Goal: Check status: Check status

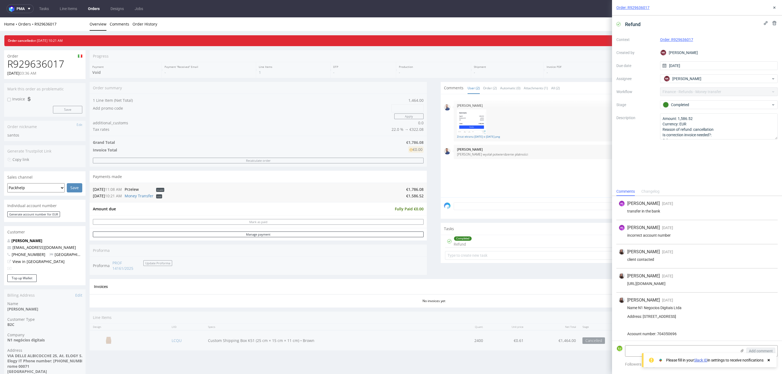
scroll to position [141, 0]
click at [774, 8] on use at bounding box center [774, 8] width 2 height 2
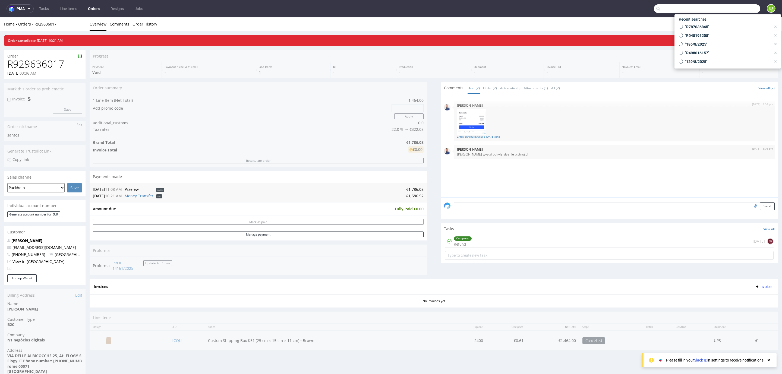
click at [729, 6] on input "text" at bounding box center [707, 8] width 106 height 9
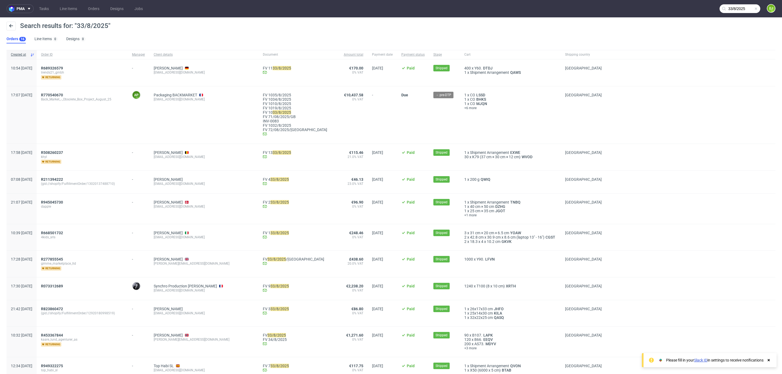
click at [731, 12] on input "33/8/2025" at bounding box center [739, 8] width 41 height 9
click at [731, 12] on input "33/8/2025" at bounding box center [707, 8] width 106 height 9
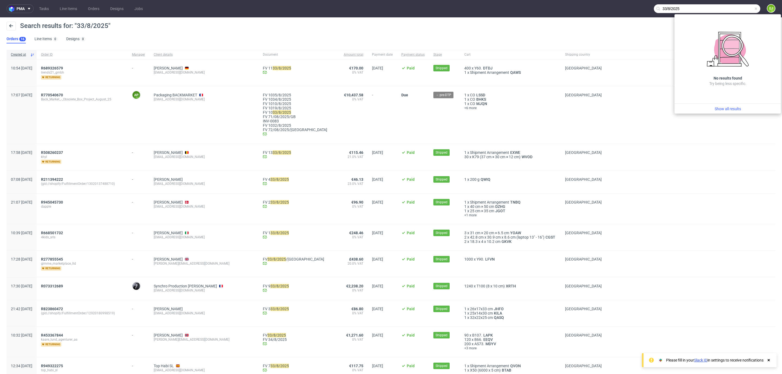
click at [731, 12] on input "33/8/2025" at bounding box center [707, 8] width 106 height 9
paste input "R453367844"
type input "R453367844"
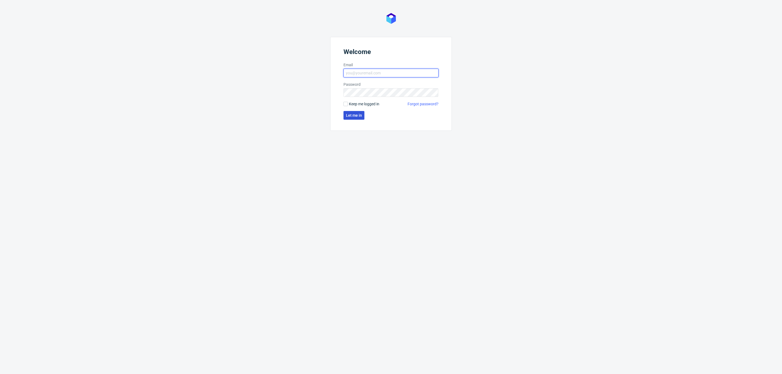
type input "[EMAIL_ADDRESS][DOMAIN_NAME]"
click at [362, 115] on span "Let me in" at bounding box center [354, 115] width 16 height 4
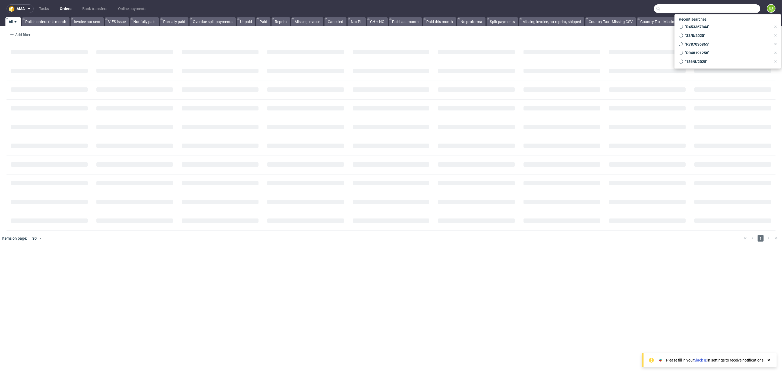
click at [732, 12] on input "text" at bounding box center [707, 8] width 106 height 9
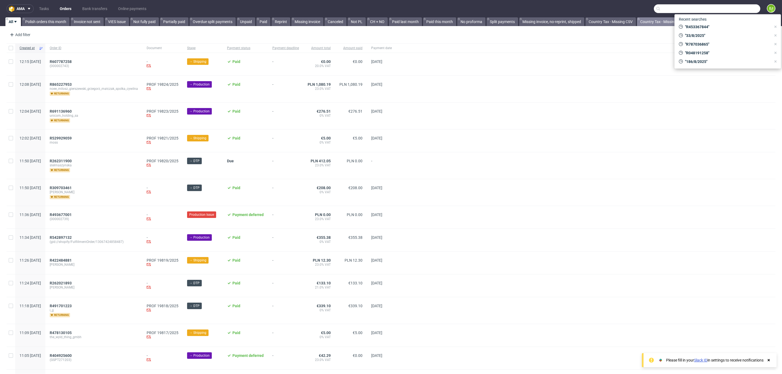
paste input "R453367844"
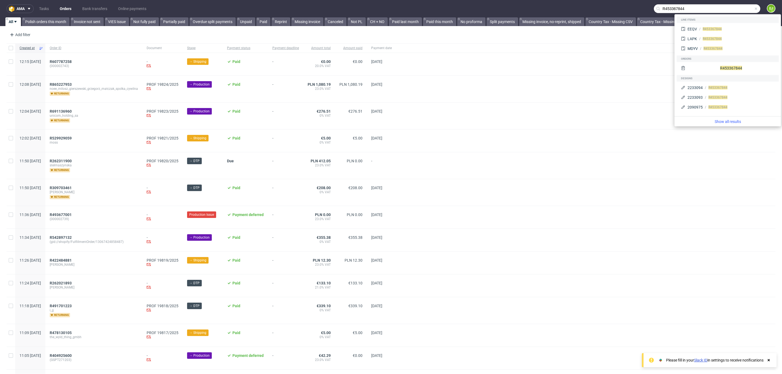
type input "R453367844"
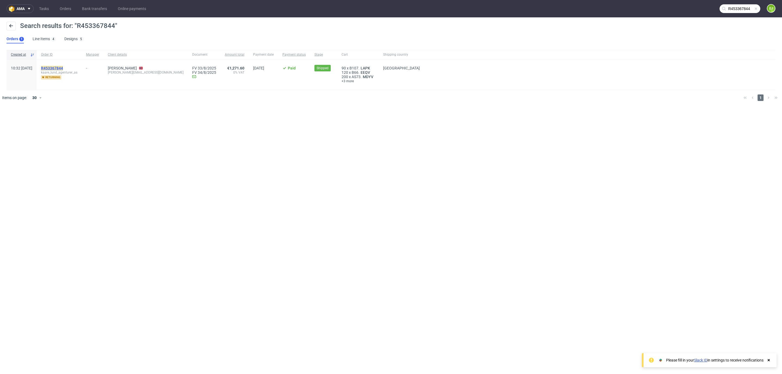
click at [63, 69] on mark "R453367844" at bounding box center [52, 68] width 22 height 4
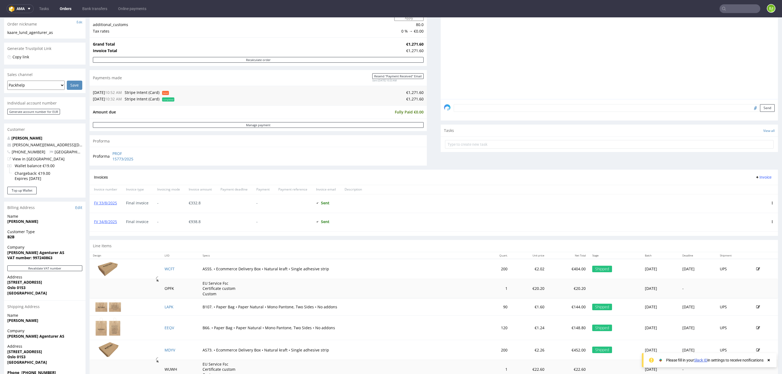
scroll to position [105, 0]
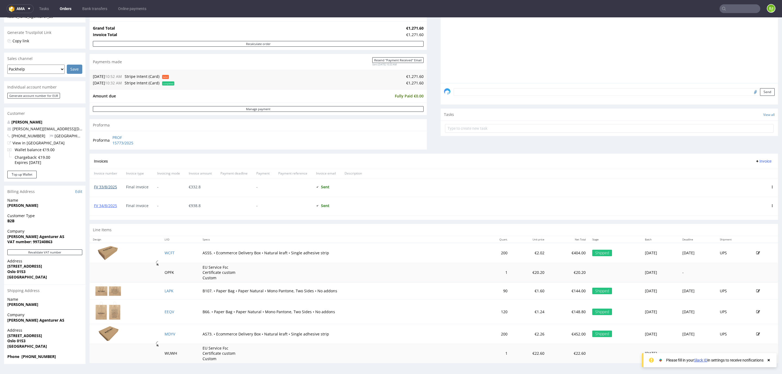
click at [104, 186] on link "FV 33/8/2025" at bounding box center [105, 186] width 23 height 5
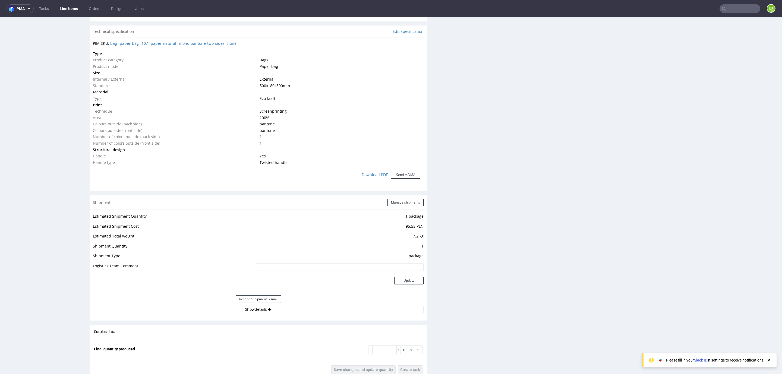
scroll to position [529, 0]
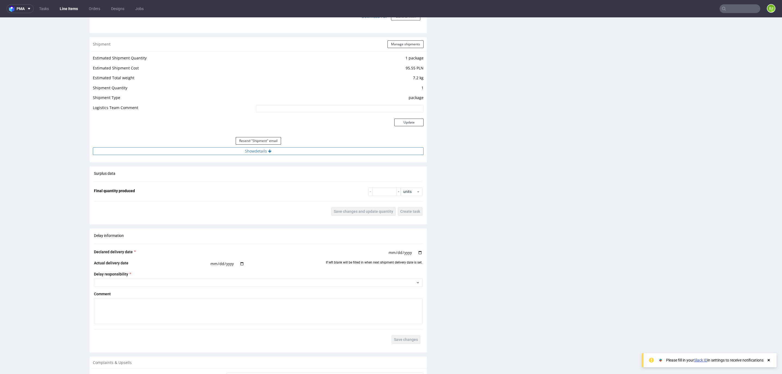
click at [198, 153] on button "Show details" at bounding box center [258, 151] width 331 height 8
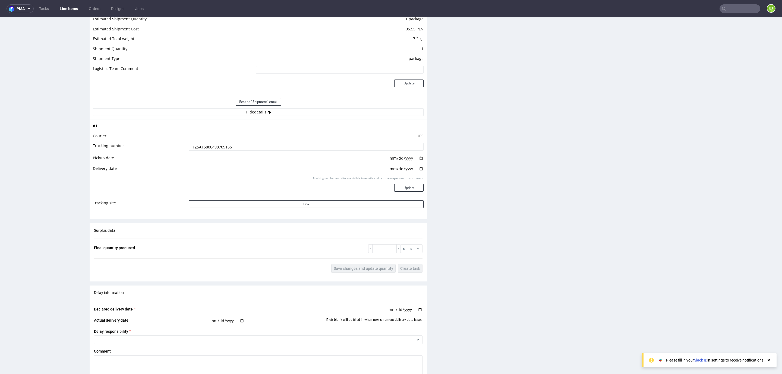
scroll to position [595, 0]
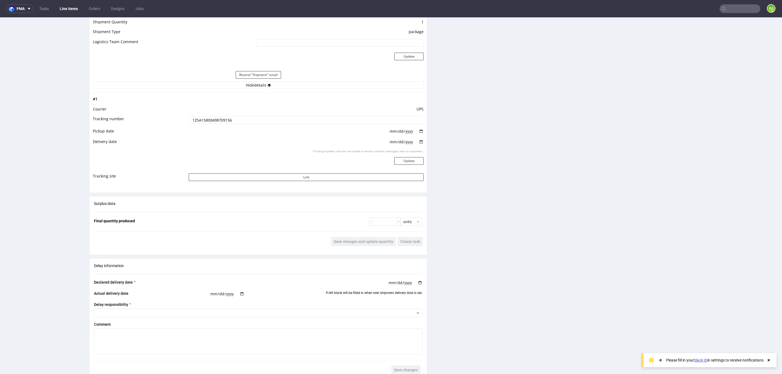
click at [221, 118] on input "1Z5A15800498709156" at bounding box center [306, 120] width 235 height 8
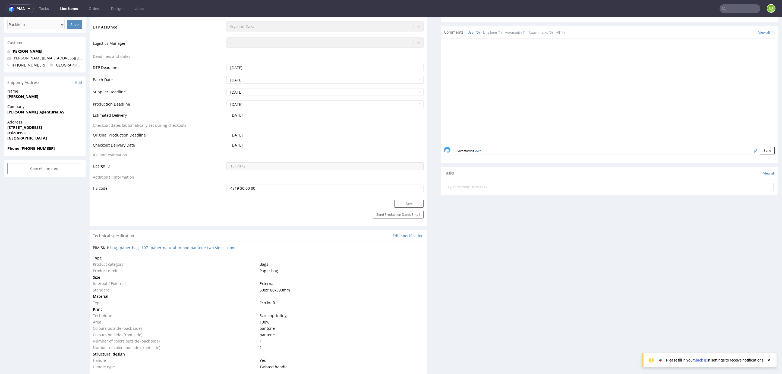
scroll to position [0, 0]
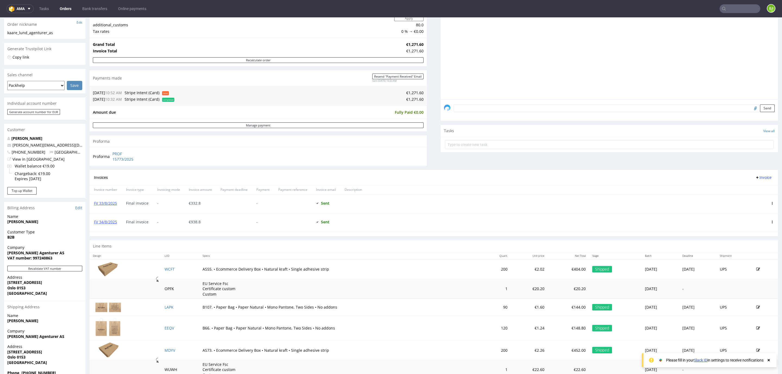
scroll to position [105, 0]
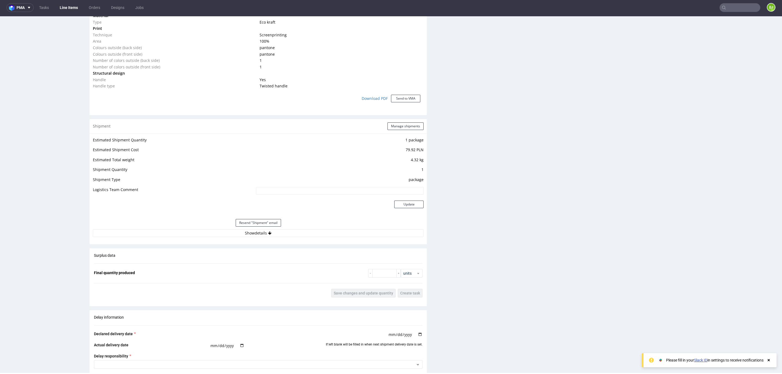
scroll to position [641, 0]
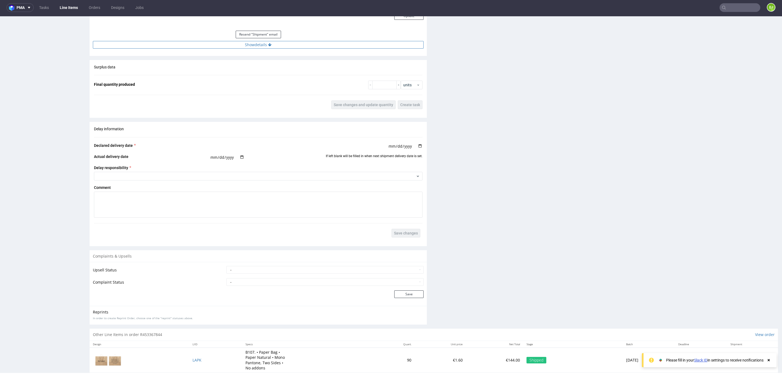
click at [273, 44] on button "Show details" at bounding box center [258, 45] width 331 height 8
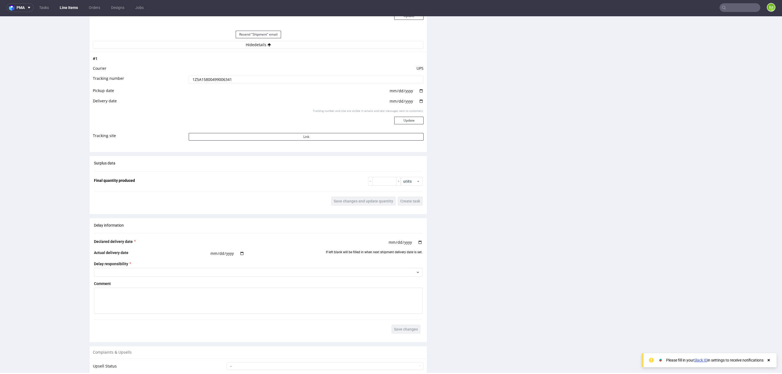
click at [218, 80] on input "1Z5A15800499006341" at bounding box center [306, 80] width 235 height 8
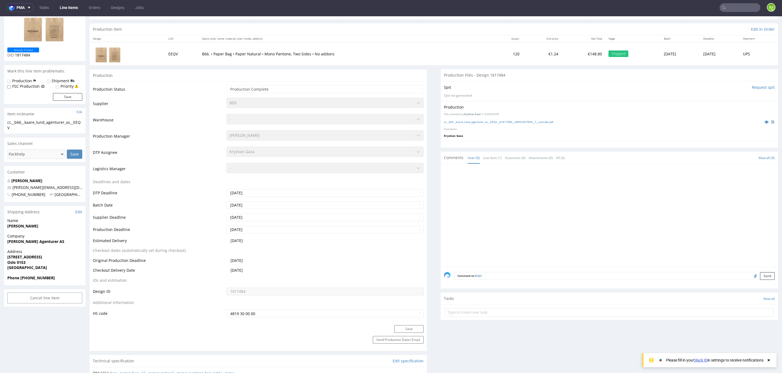
scroll to position [0, 0]
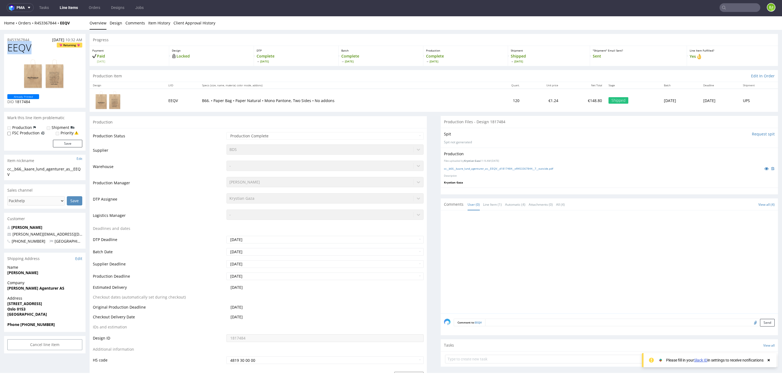
drag, startPoint x: 33, startPoint y: 47, endPoint x: 8, endPoint y: 46, distance: 25.3
click at [8, 46] on h1 "EEQV Returning" at bounding box center [44, 47] width 75 height 11
copy span "EEQV"
click at [726, 5] on input "text" at bounding box center [739, 7] width 41 height 9
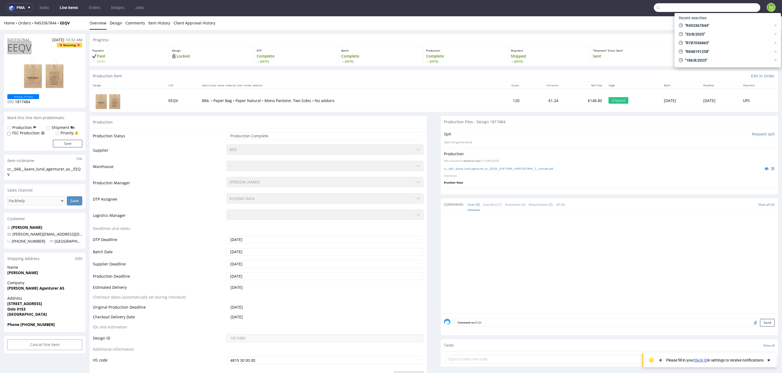
paste input "R569322893"
type input "R569322893"
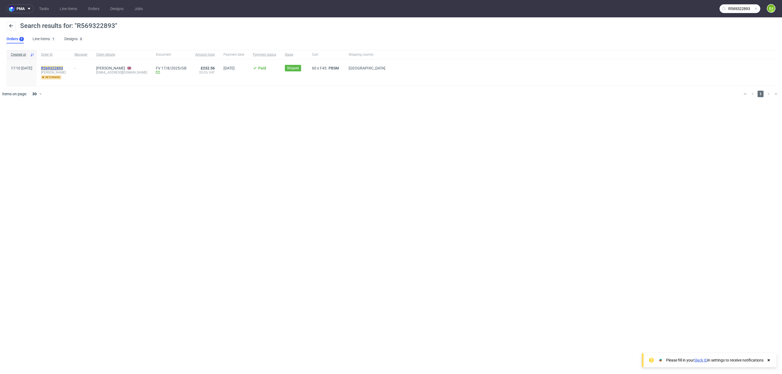
click at [61, 67] on mark "R569322893" at bounding box center [52, 68] width 22 height 4
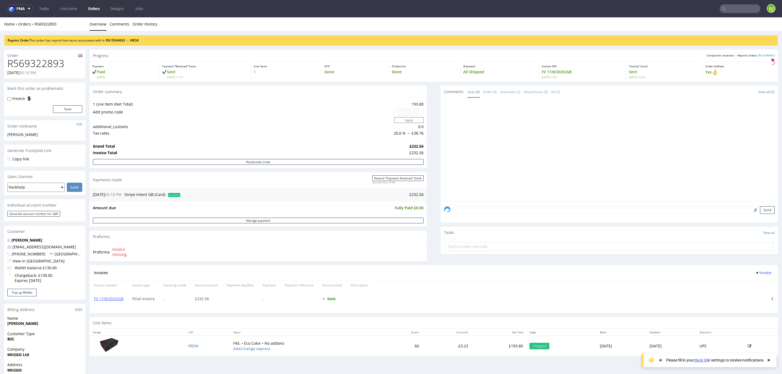
scroll to position [111, 0]
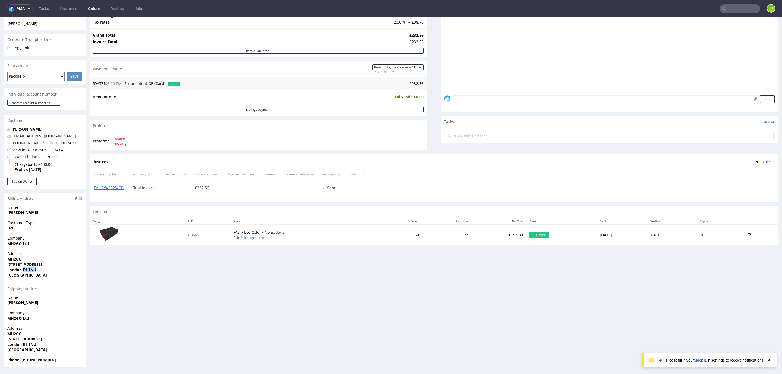
drag, startPoint x: 22, startPoint y: 271, endPoint x: 39, endPoint y: 271, distance: 17.1
click at [39, 271] on span "London E1 1NU" at bounding box center [44, 269] width 75 height 5
copy strong "E1 1NU"
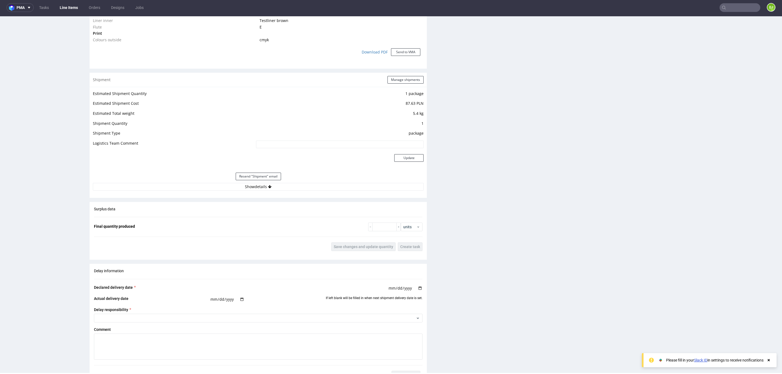
scroll to position [587, 0]
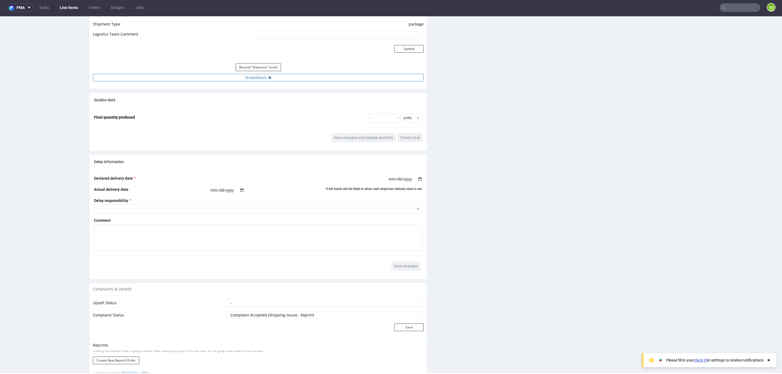
click at [268, 78] on icon at bounding box center [270, 78] width 4 height 4
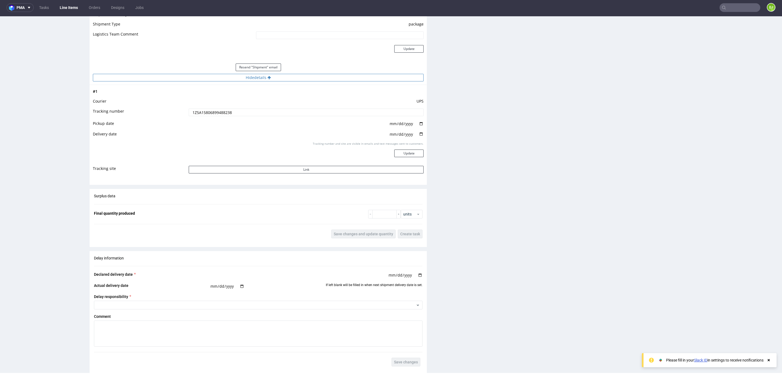
click at [267, 78] on icon at bounding box center [269, 78] width 4 height 4
click at [229, 110] on input "1Z5A15806899488238" at bounding box center [306, 113] width 235 height 8
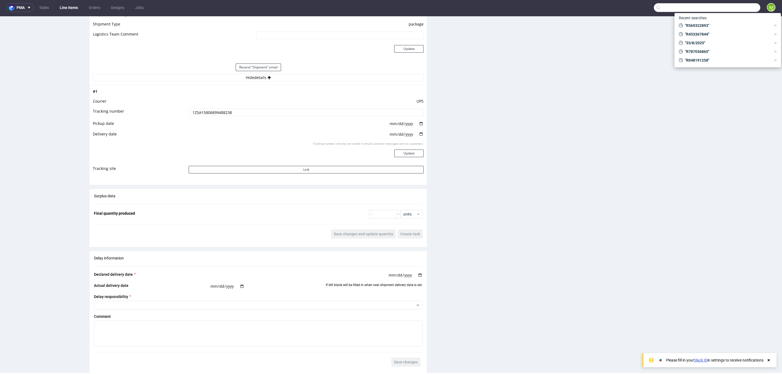
click at [739, 5] on input "text" at bounding box center [707, 7] width 106 height 9
type input "R943938702"
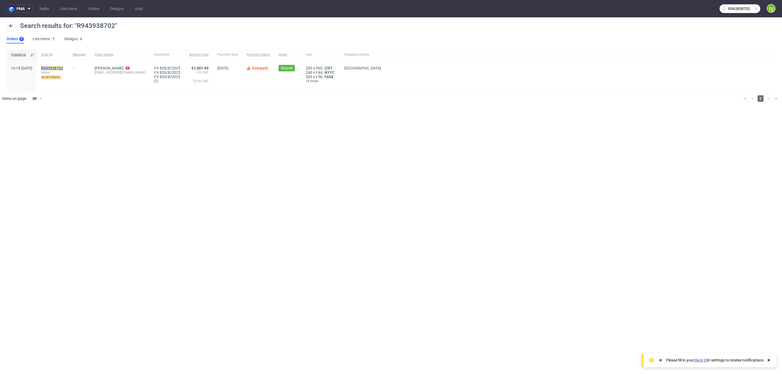
click at [63, 68] on mark "R943938702" at bounding box center [52, 68] width 22 height 4
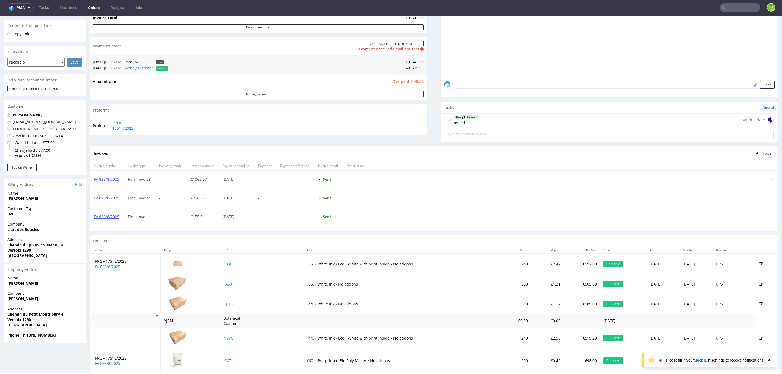
scroll to position [191, 0]
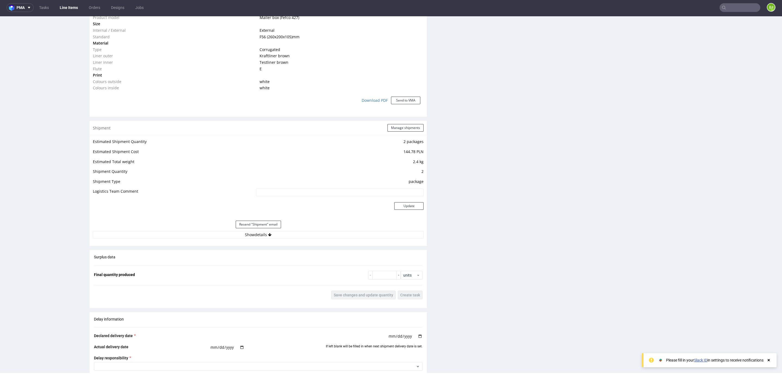
scroll to position [438, 0]
click at [232, 229] on button "Show details" at bounding box center [258, 233] width 331 height 8
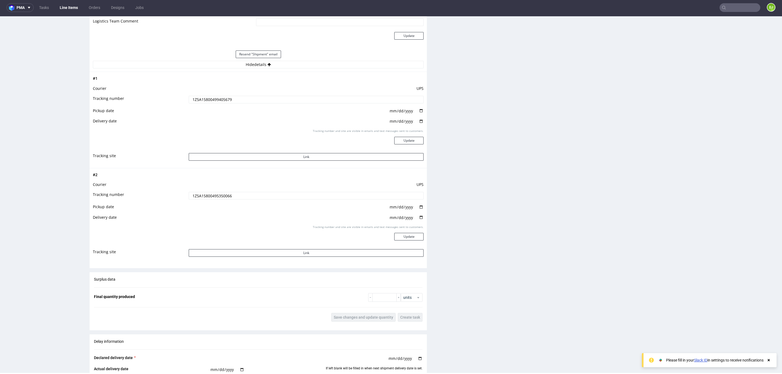
scroll to position [607, 0]
click at [203, 97] on input "1Z5A15800499405679" at bounding box center [306, 98] width 235 height 8
click at [723, 9] on input "text" at bounding box center [739, 7] width 41 height 9
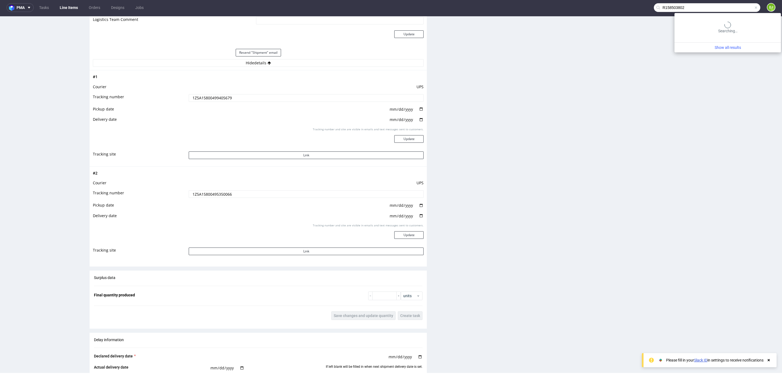
type input "R158503802"
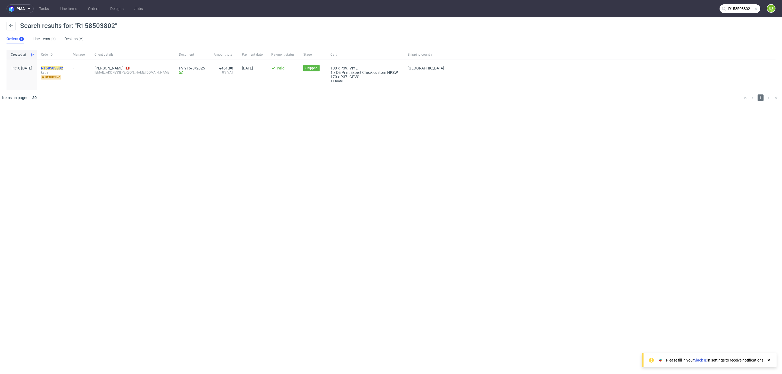
click at [61, 66] on mark "R158503802" at bounding box center [52, 68] width 22 height 4
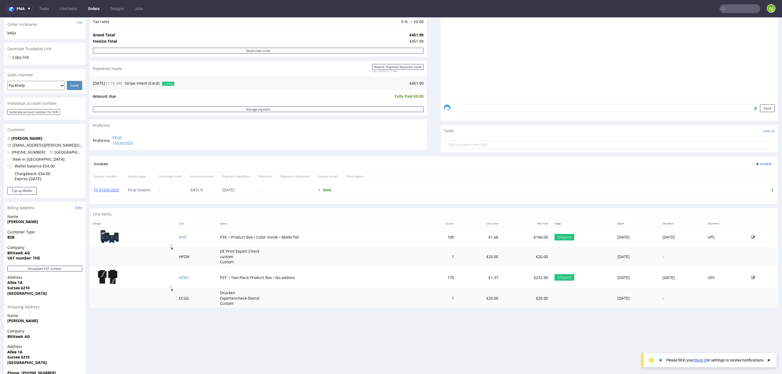
scroll to position [100, 0]
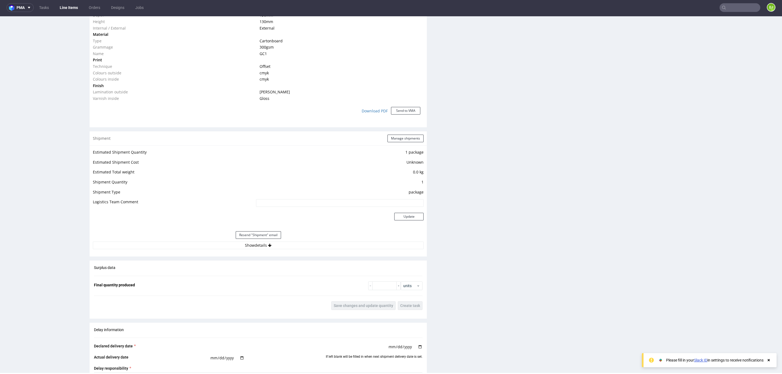
scroll to position [463, 0]
click at [206, 249] on div "Estimated Shipment Quantity 1 package Estimated Shipment Cost Unknown Estimated…" at bounding box center [258, 197] width 337 height 107
click at [204, 248] on button "Show details" at bounding box center [258, 244] width 331 height 8
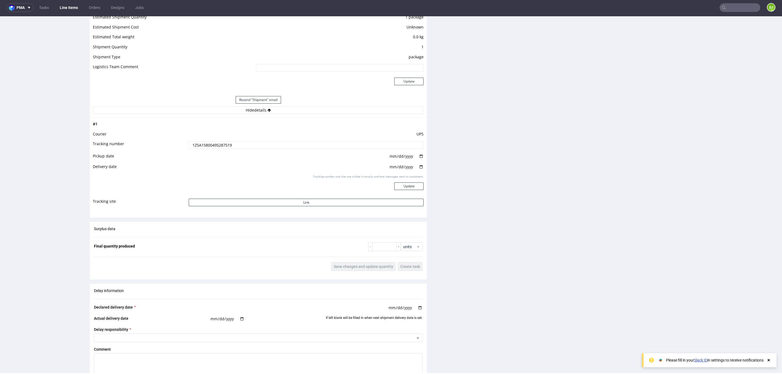
scroll to position [597, 0]
click at [211, 142] on input "1Z5A15800495287519" at bounding box center [306, 145] width 235 height 8
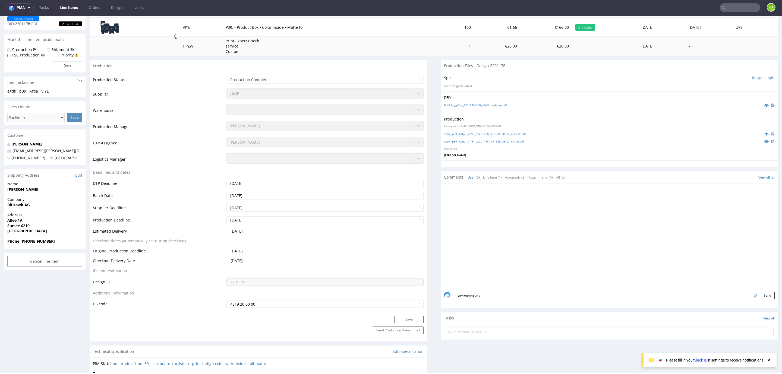
scroll to position [0, 0]
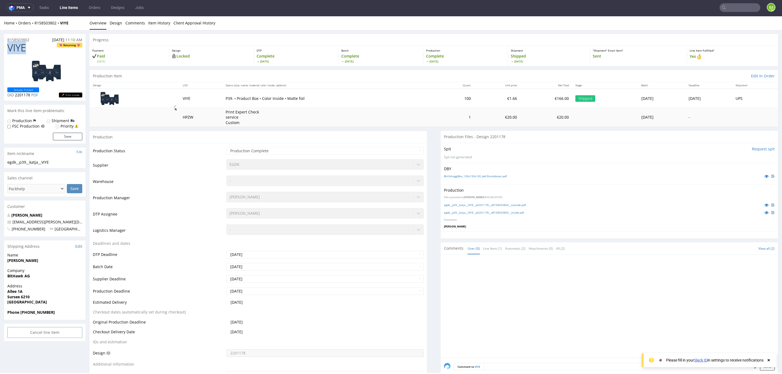
drag, startPoint x: 38, startPoint y: 44, endPoint x: 3, endPoint y: 45, distance: 34.5
copy span "VIYE"
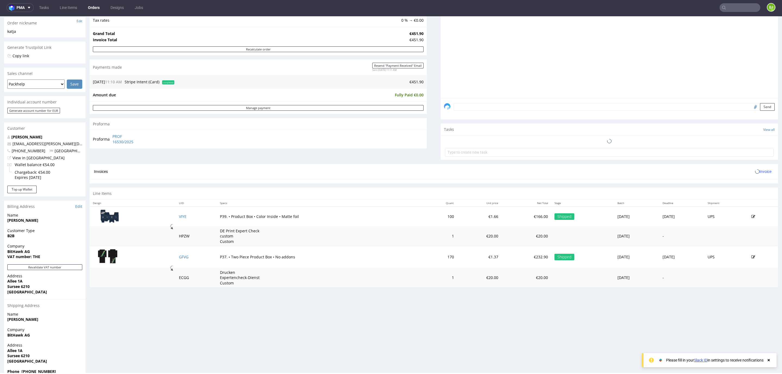
scroll to position [87, 0]
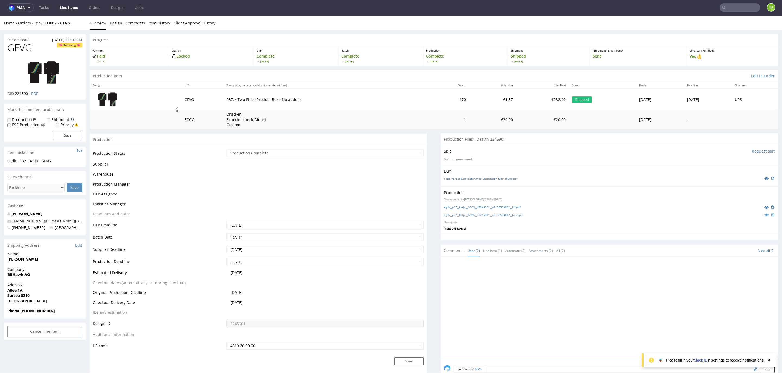
click at [17, 49] on span "GFVG" at bounding box center [19, 47] width 25 height 11
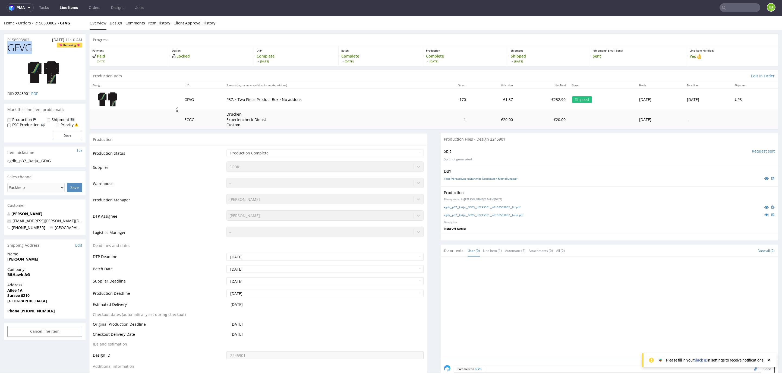
copy span "GFVG"
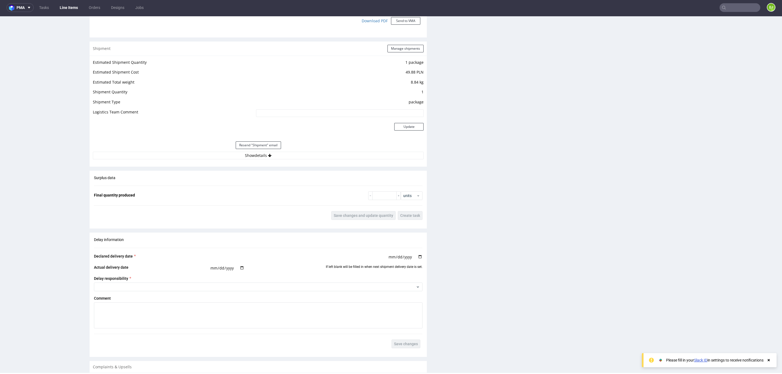
scroll to position [555, 0]
click at [245, 153] on button "Show details" at bounding box center [258, 155] width 331 height 8
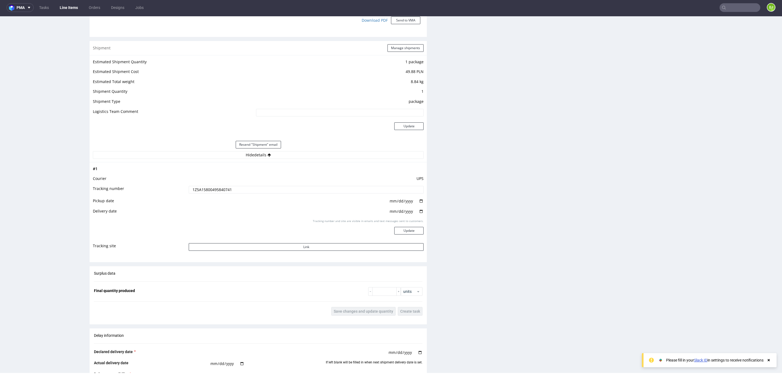
click at [238, 188] on input "1Z5A15800495840741" at bounding box center [306, 190] width 235 height 8
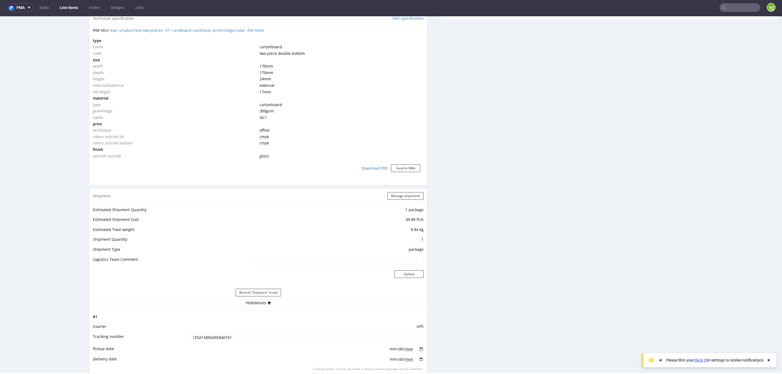
scroll to position [0, 0]
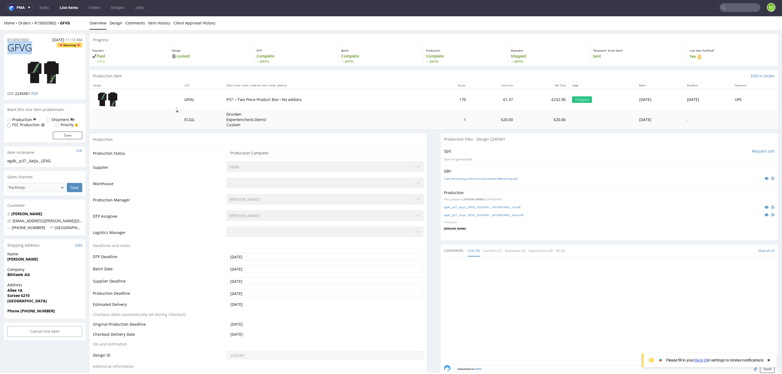
drag, startPoint x: 34, startPoint y: 48, endPoint x: 9, endPoint y: 47, distance: 24.4
click at [9, 47] on h1 "GFVG Returning" at bounding box center [44, 47] width 75 height 11
copy span "GFVG"
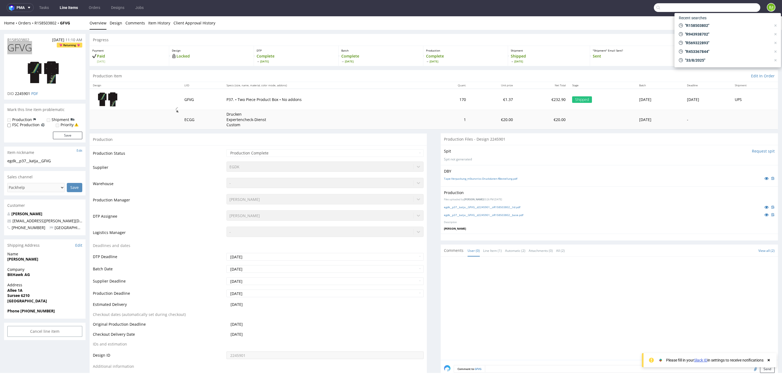
click at [730, 9] on input "text" at bounding box center [707, 7] width 106 height 9
paste input "R887424718"
type input "R887424718"
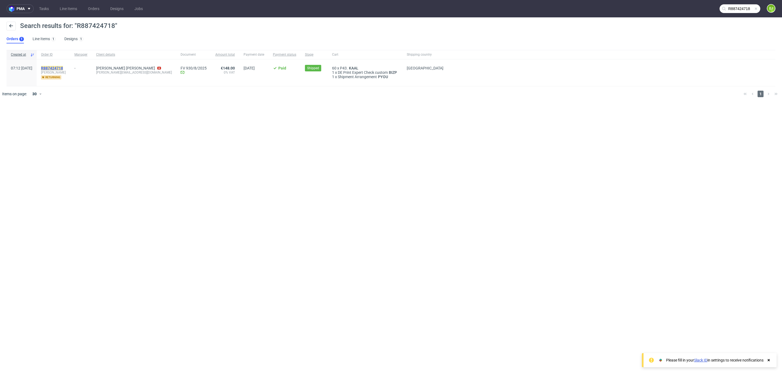
click at [63, 67] on mark "R887424718" at bounding box center [52, 68] width 22 height 4
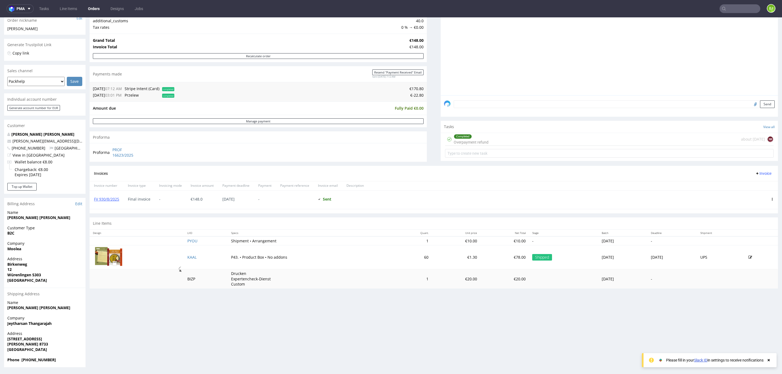
scroll to position [1, 0]
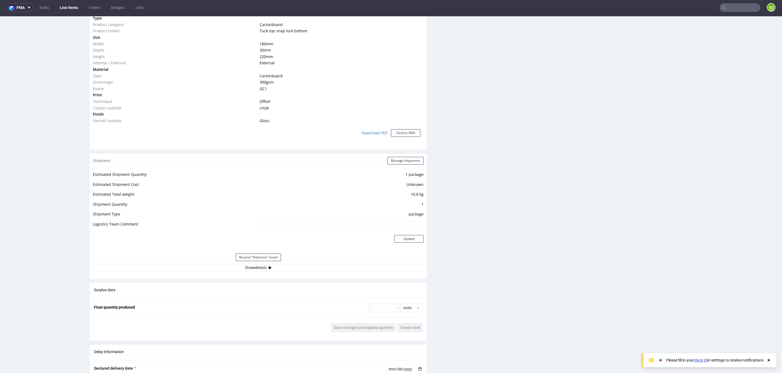
scroll to position [515, 0]
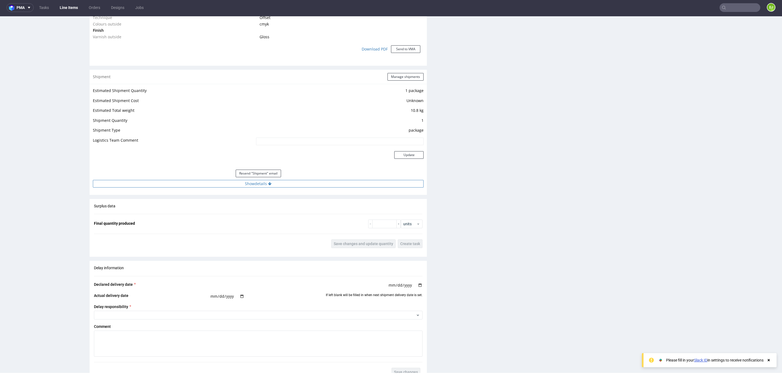
click at [186, 184] on button "Show details" at bounding box center [258, 184] width 331 height 8
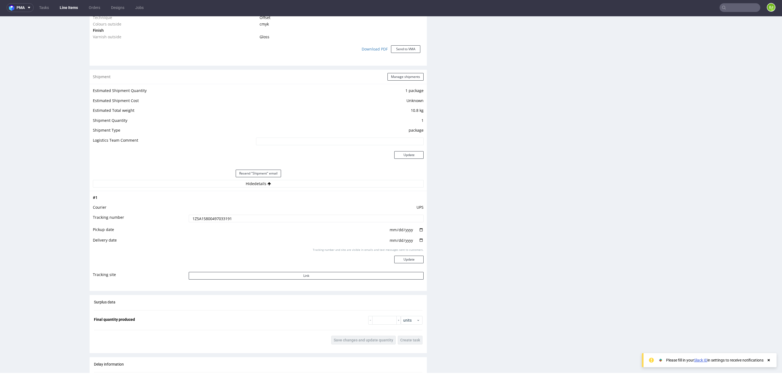
click at [196, 219] on input "1Z5A15800497033191" at bounding box center [306, 219] width 235 height 8
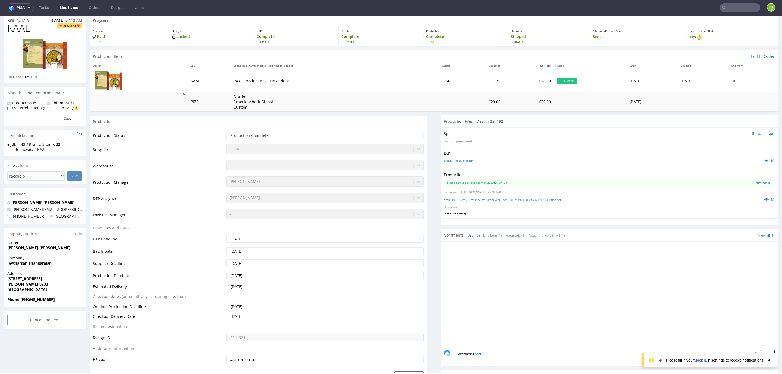
scroll to position [0, 0]
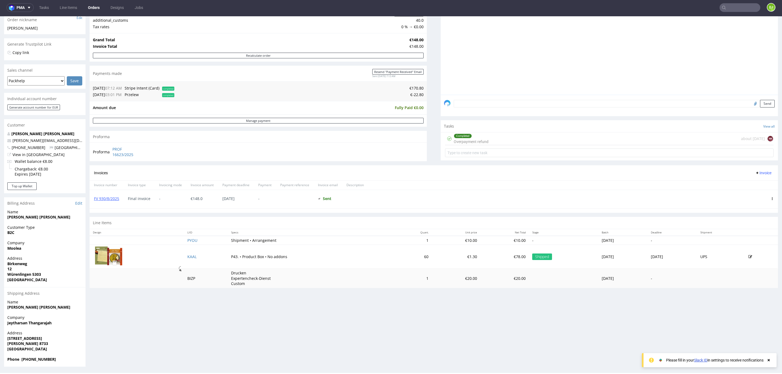
scroll to position [91, 0]
click at [99, 200] on link "FV 930/8/2025" at bounding box center [106, 197] width 25 height 5
